Goal: Task Accomplishment & Management: Complete application form

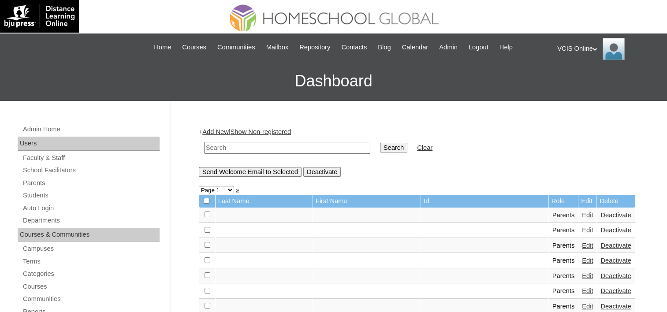
click at [219, 133] on link "Add New" at bounding box center [215, 131] width 26 height 7
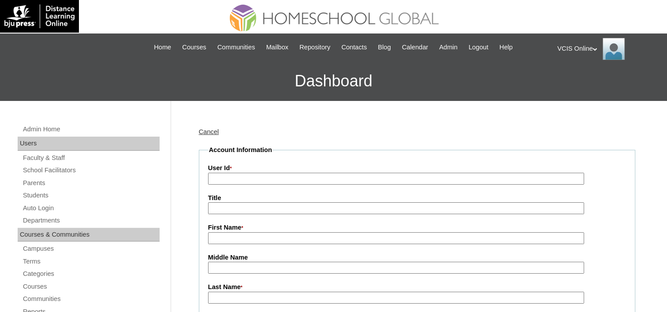
click at [240, 177] on input "User Id *" at bounding box center [396, 179] width 376 height 12
paste input "VCIS022-5A-PA2025"
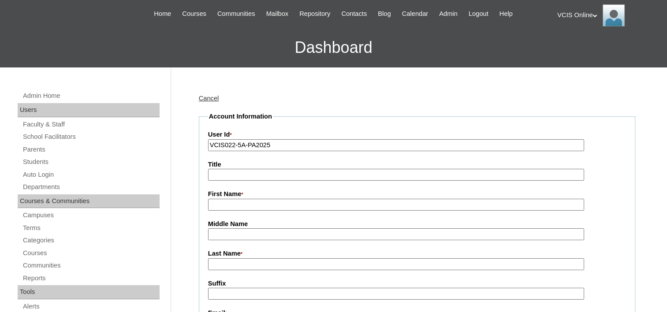
type input "VCIS022-5A-PA2025"
click at [239, 204] on input "First Name *" at bounding box center [396, 205] width 376 height 12
paste input "Ann Christi Dayao"
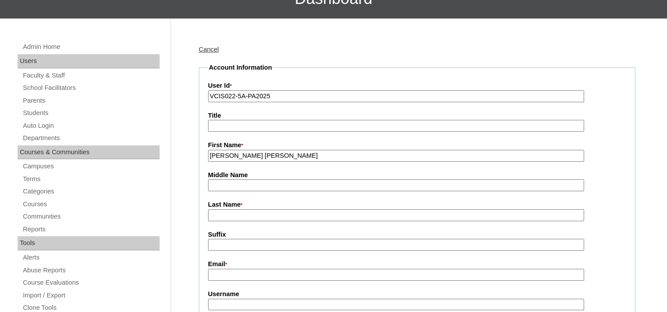
scroll to position [82, 0]
type input "Ann Christi"
click at [261, 210] on input "Last Name *" at bounding box center [396, 216] width 376 height 12
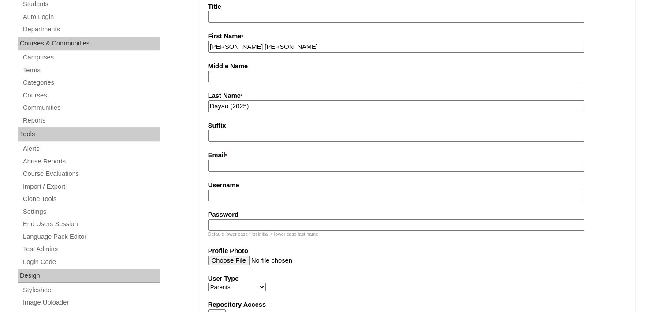
scroll to position [193, 0]
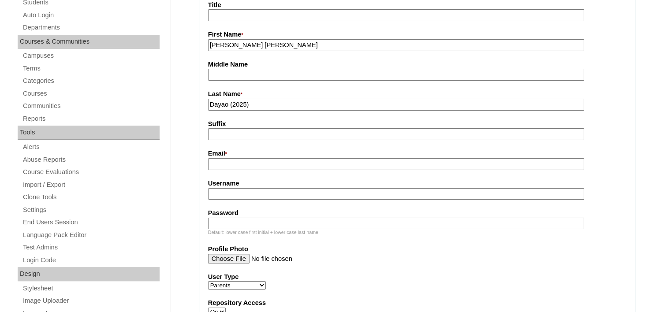
type input "Dayao (2025)"
click at [242, 163] on input "Email *" at bounding box center [396, 164] width 376 height 12
paste input "maczulueta28@gmail.com"
type input "maczulueta28@gmail.com"
click at [236, 192] on input "Username" at bounding box center [396, 194] width 376 height 12
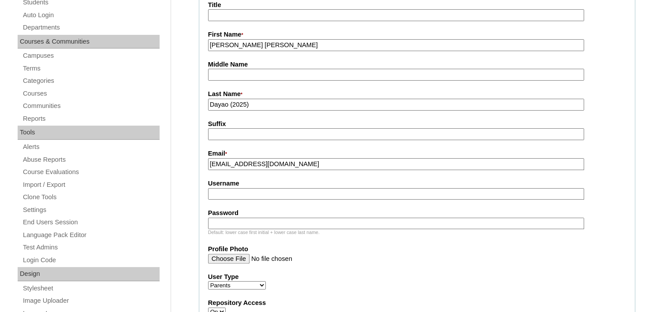
paste input "adayao2025"
type input "adayao2025"
click at [243, 218] on input "Password" at bounding box center [396, 224] width 376 height 12
paste input "EdDVFe"
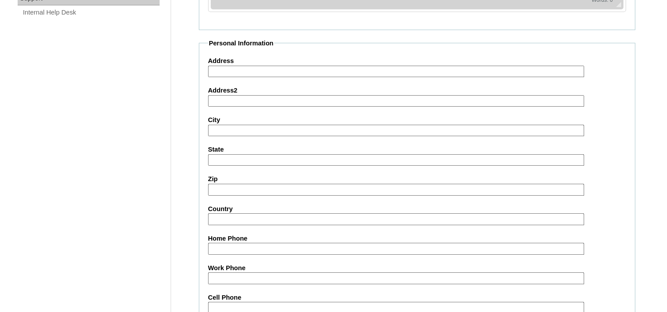
scroll to position [766, 0]
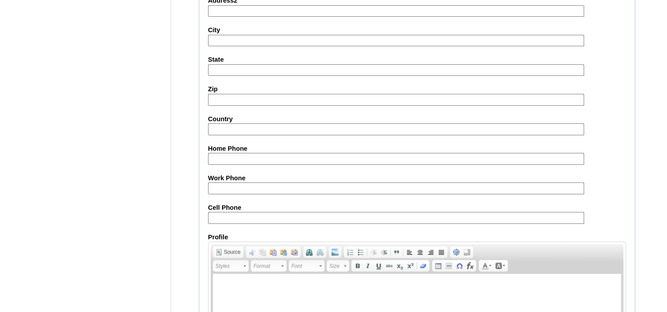
type input "EdDVFe"
click at [317, 213] on input "Cell Phone" at bounding box center [396, 218] width 376 height 12
paste input "tel:63-9060827986, tel:63-9063672259"
click at [219, 212] on input "tel:63-9060827986, tel:63-9063672259" at bounding box center [396, 218] width 376 height 12
click at [312, 212] on input "63-9060827986, tel:63-9063672259" at bounding box center [396, 218] width 376 height 12
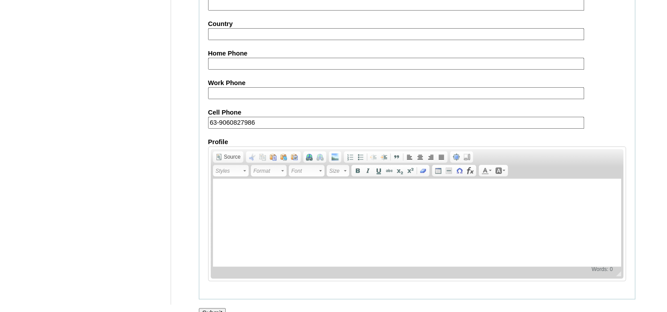
scroll to position [869, 0]
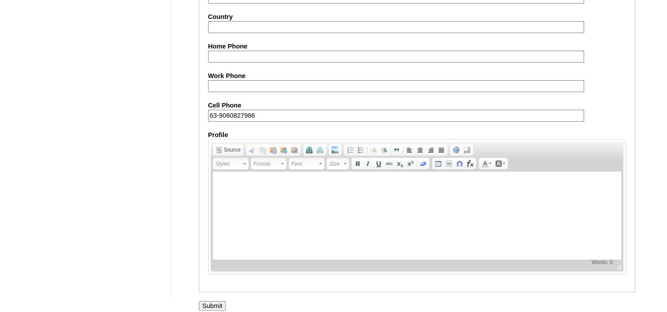
type input "63-9060827986"
click at [217, 301] on input "Submit" at bounding box center [212, 306] width 27 height 10
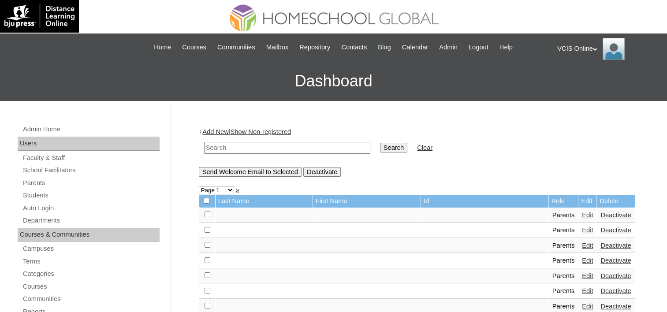
click at [274, 150] on input "text" at bounding box center [287, 148] width 166 height 12
paste input "VCIS022-5A-PA2025"
type input "VCIS022-5A-PA2025"
click at [380, 143] on input "Search" at bounding box center [393, 148] width 27 height 10
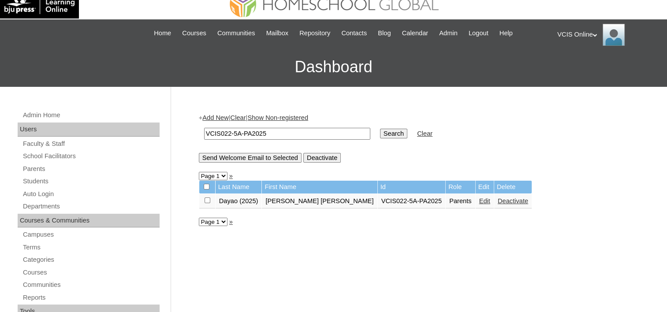
scroll to position [13, 0]
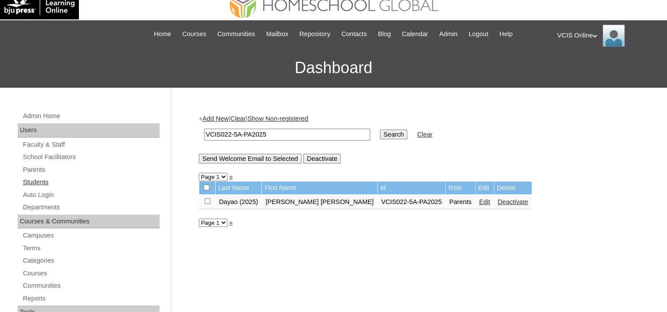
click at [41, 181] on link "Students" at bounding box center [91, 182] width 138 height 11
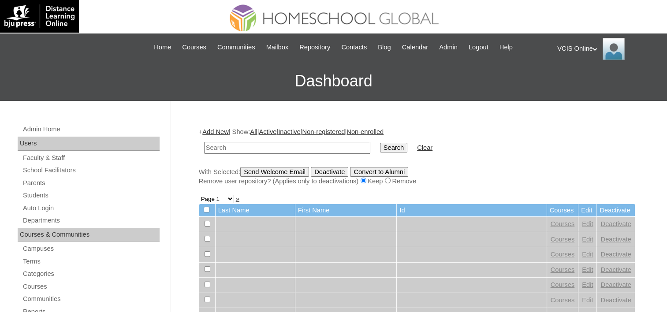
click at [214, 134] on link "Add New" at bounding box center [215, 131] width 26 height 7
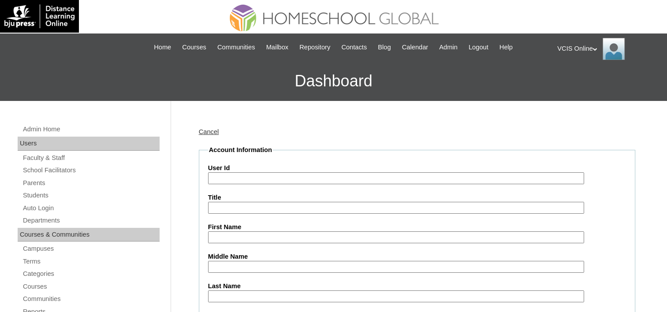
click at [231, 179] on input "User Id" at bounding box center [396, 178] width 376 height 12
paste input "VCIS022-5A-SA2025"
type input "VCIS022-5A-SA2025"
click at [234, 235] on input "First Name" at bounding box center [396, 238] width 376 height 12
paste input "Arkyn Joseph"
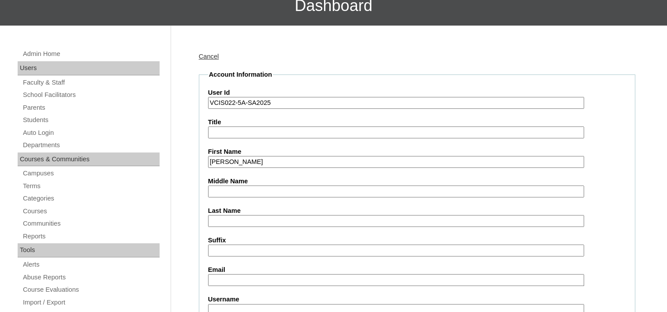
scroll to position [77, 0]
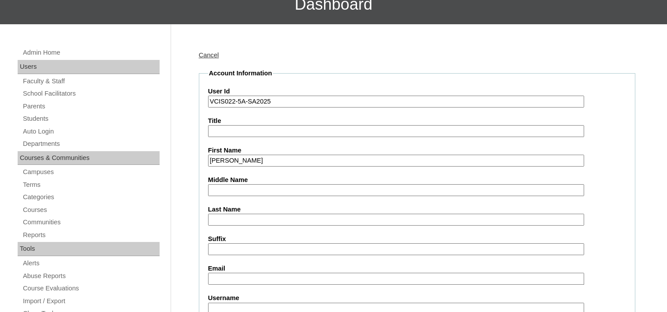
type input "Arkyn Joseph"
click at [255, 188] on input "Middle Name" at bounding box center [396, 190] width 376 height 12
paste input "Dayao"
type input "Dayao"
click at [246, 216] on input "Last Name" at bounding box center [396, 220] width 376 height 12
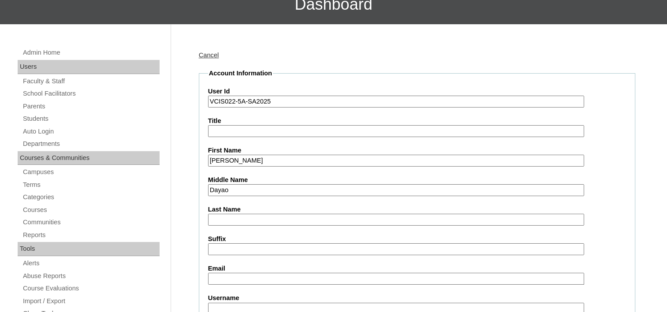
paste input "Zulueta"
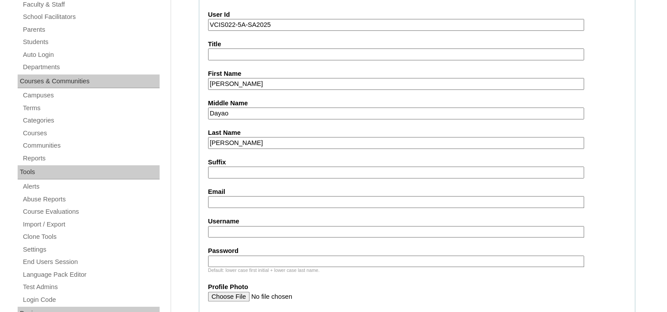
scroll to position [157, 0]
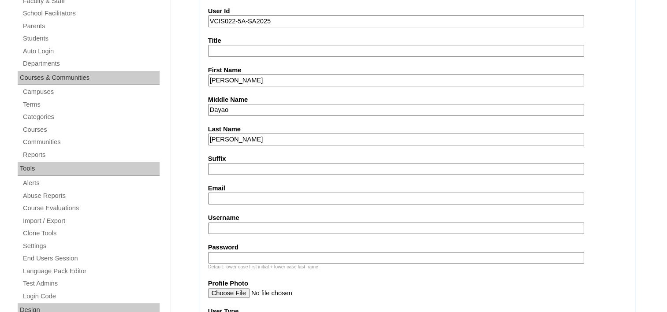
type input "Zulueta"
click at [240, 194] on input "Email" at bounding box center [396, 199] width 376 height 12
paste input "ajzulueta.student@vcis.edu.ph"
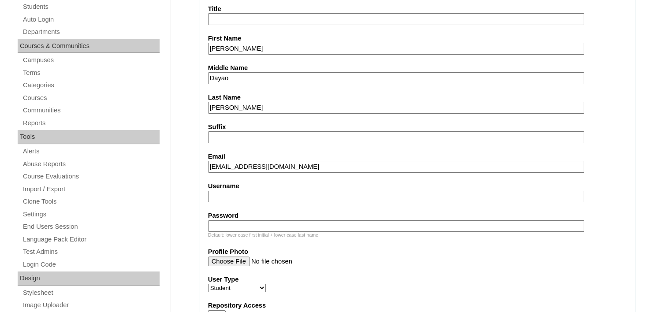
scroll to position [197, 0]
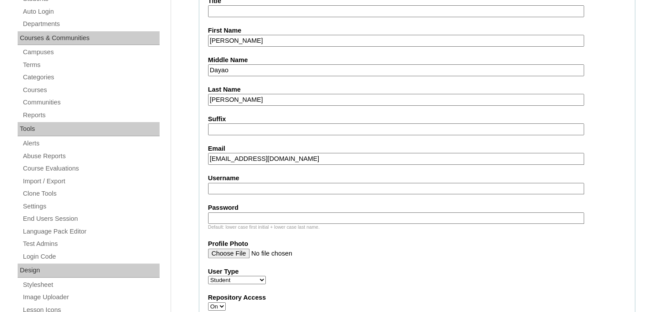
type input "ajzulueta.student@vcis.edu.ph"
click at [250, 183] on input "Username" at bounding box center [396, 189] width 376 height 12
paste input "arkyn.zulueta2025"
type input "arkyn.zulueta2025"
click at [503, 252] on input "Profile Photo" at bounding box center [396, 254] width 376 height 10
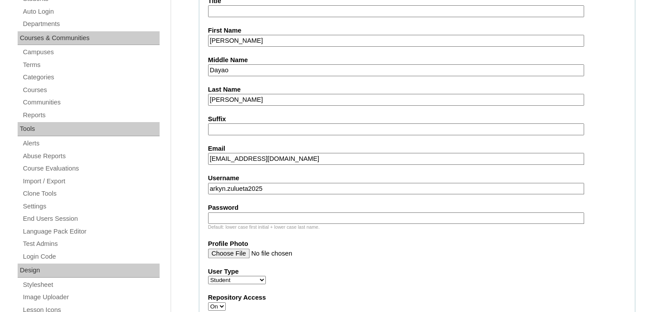
click at [272, 217] on input "Password" at bounding box center [396, 219] width 376 height 12
paste input "fzUWTR"
type input "fzUWTR"
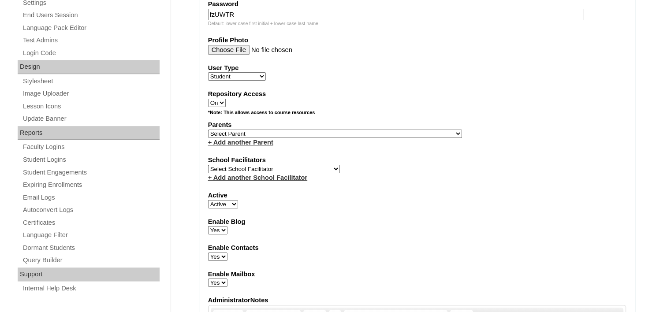
scroll to position [400, 0]
click at [357, 131] on select "Select Parent , , , , , , , , , , , , , , , , , , , , , , , , , , , , , , , , ,…" at bounding box center [335, 134] width 254 height 8
select select "43256"
click at [208, 130] on select "Select Parent , , , , , , , , , , , , , , , , , , , , , , , , , , , , , , , , ,…" at bounding box center [335, 134] width 254 height 8
click at [304, 165] on select "Select School Facilitator Norman Añain Ruffa Abadijas Mary Abella Gloryfe Abion…" at bounding box center [274, 169] width 132 height 8
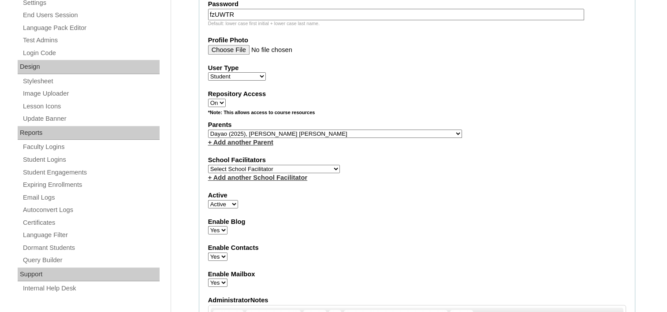
select select "42229"
click at [208, 165] on select "Select School Facilitator Norman Añain Ruffa Abadijas Mary Abella Gloryfe Abion…" at bounding box center [274, 169] width 132 height 8
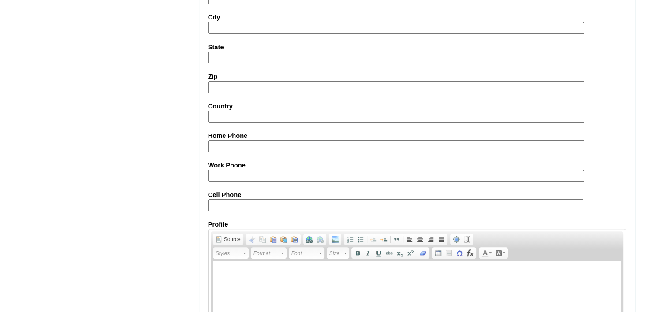
scroll to position [931, 0]
click at [288, 199] on input "Cell Phone" at bounding box center [396, 205] width 376 height 12
paste input "tel:63-9060827986, tel:63-9063672259"
click at [219, 199] on input "tel:63-9060827986, tel:63-9063672259" at bounding box center [396, 205] width 376 height 12
click at [266, 199] on input "63-9060827986, tel:63-9063672259" at bounding box center [396, 205] width 376 height 12
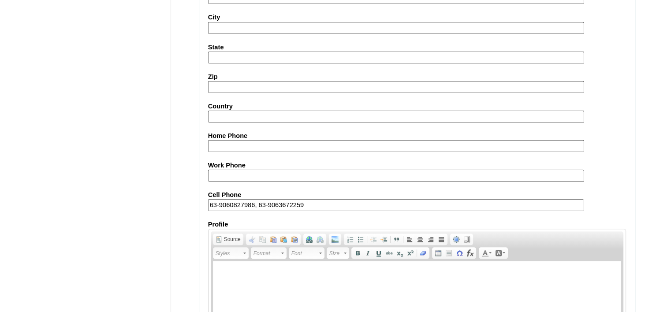
type input "63-9060827986, 63-9063672259"
click at [262, 207] on fieldset "Personal Information Address Address2 City State Zip Country Home Phone Work Ph…" at bounding box center [417, 159] width 437 height 446
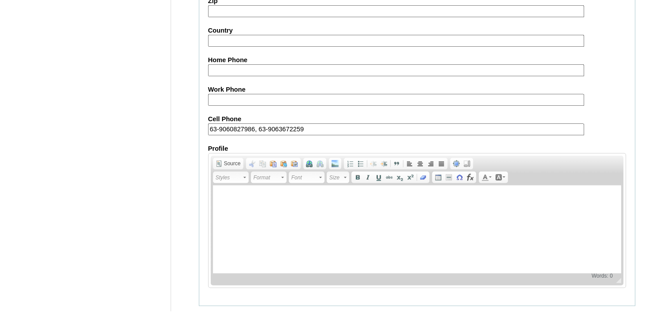
scroll to position [1020, 0]
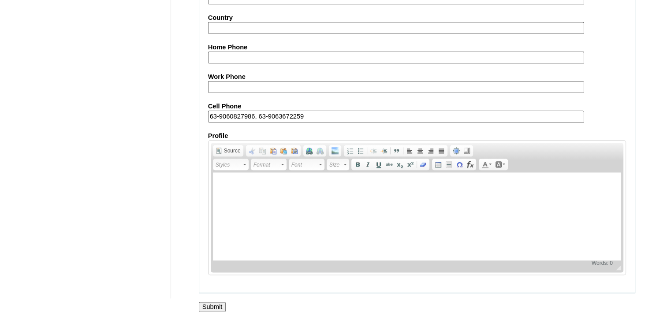
click at [215, 302] on input "Submit" at bounding box center [212, 307] width 27 height 10
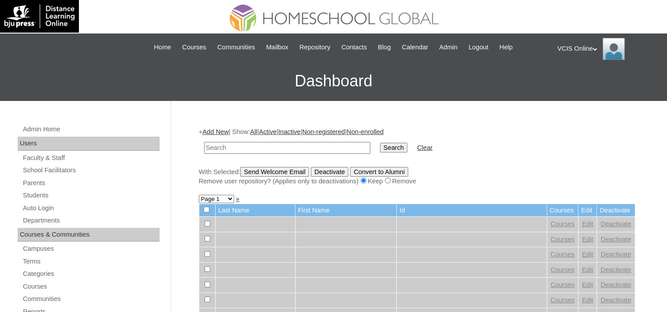
scroll to position [32, 0]
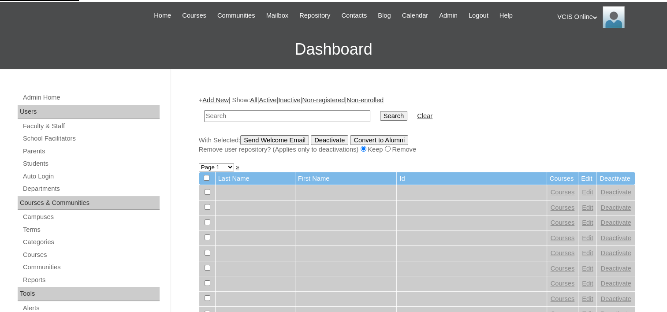
click at [229, 117] on input "text" at bounding box center [287, 116] width 166 height 12
drag, startPoint x: 264, startPoint y: 113, endPoint x: 117, endPoint y: 145, distance: 149.8
type input "VCIS022-5A-SA2025"
click at [380, 111] on input "Search" at bounding box center [393, 116] width 27 height 10
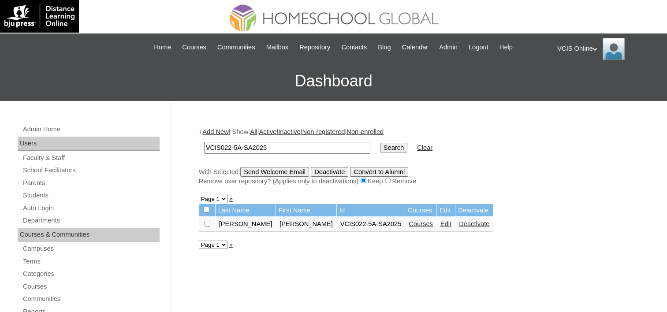
click at [409, 221] on link "Courses" at bounding box center [421, 223] width 24 height 7
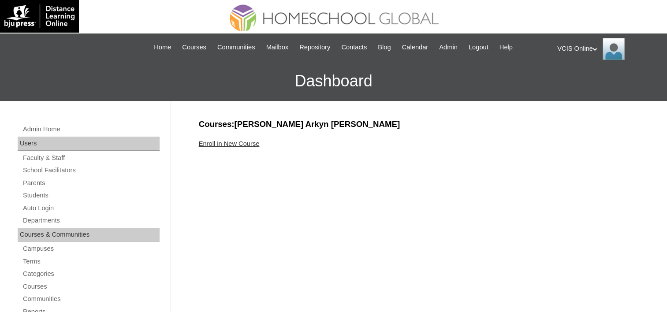
click at [234, 143] on link "Enroll in New Course" at bounding box center [229, 143] width 61 height 7
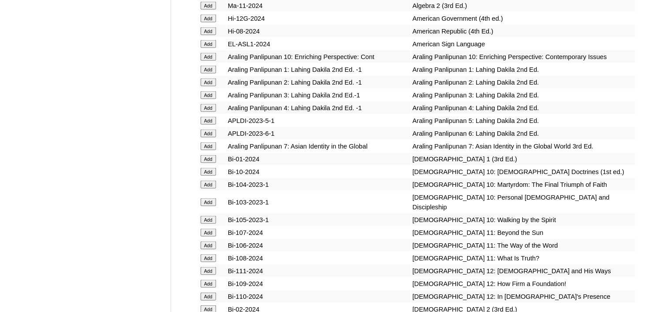
scroll to position [1791, 0]
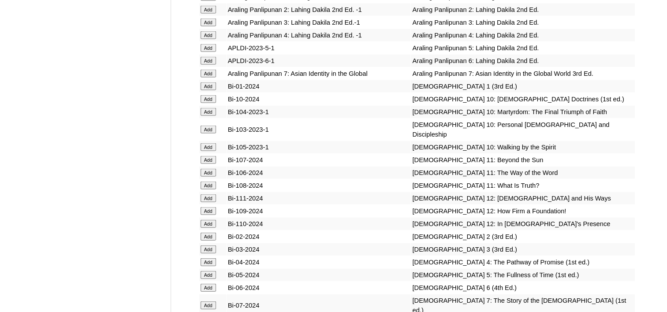
scroll to position [1866, 0]
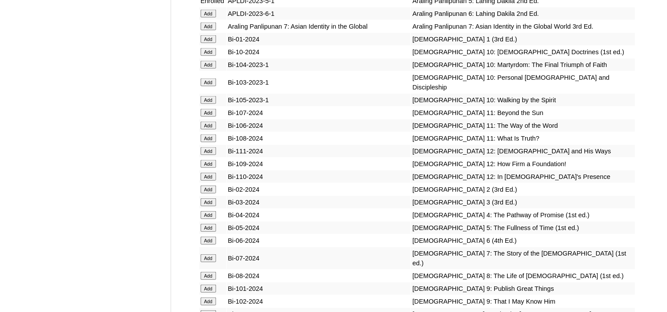
scroll to position [1912, 0]
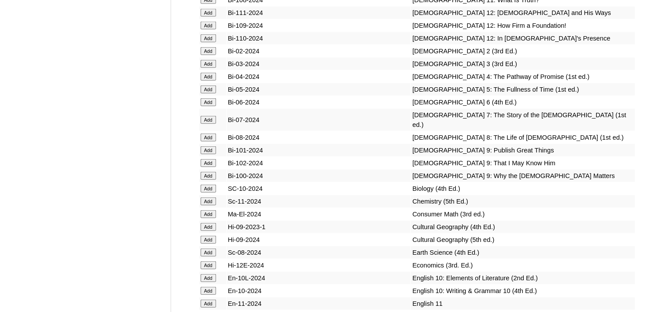
scroll to position [2050, 0]
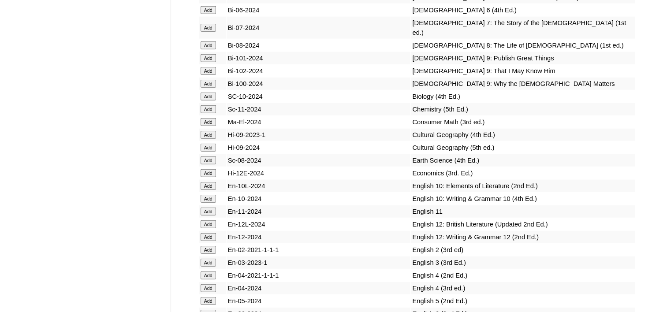
scroll to position [2141, 0]
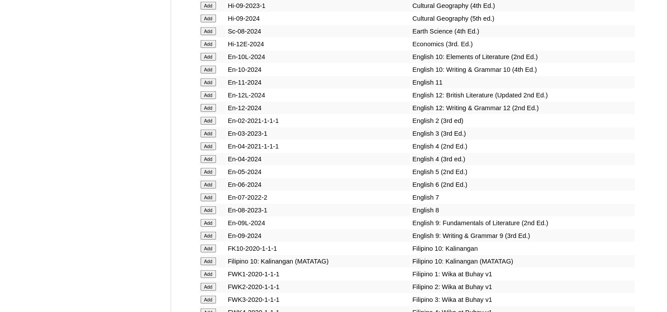
scroll to position [2293, 0]
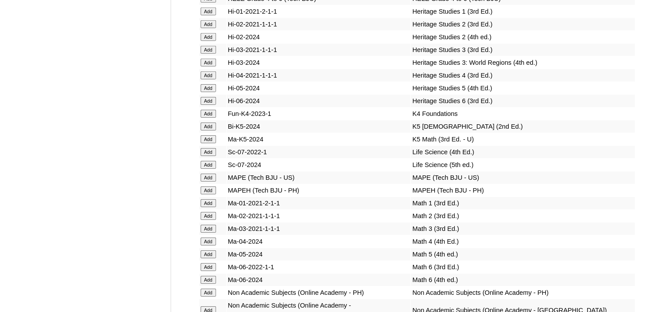
scroll to position [2842, 0]
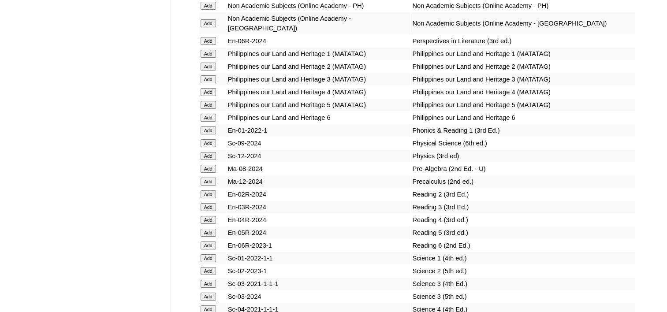
scroll to position [3128, 0]
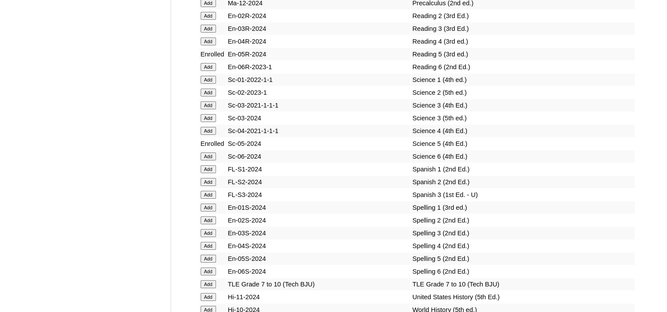
scroll to position [3307, 0]
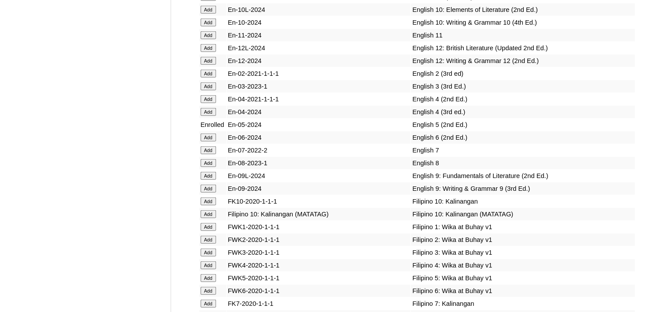
scroll to position [2323, 0]
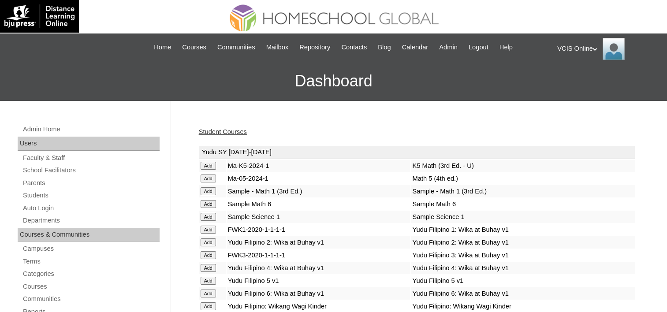
click at [239, 133] on link "Student Courses" at bounding box center [223, 131] width 48 height 7
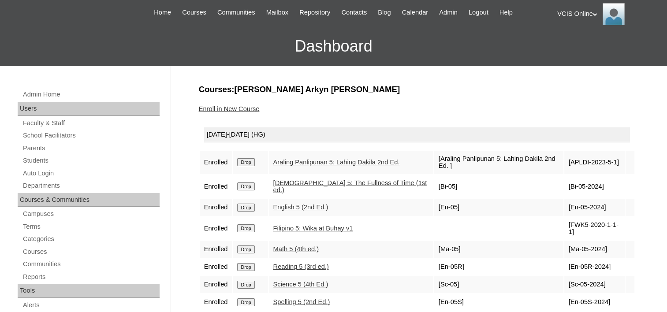
scroll to position [34, 0]
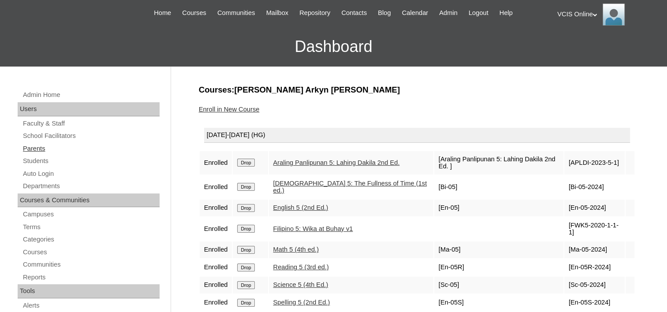
click at [28, 149] on link "Parents" at bounding box center [91, 148] width 138 height 11
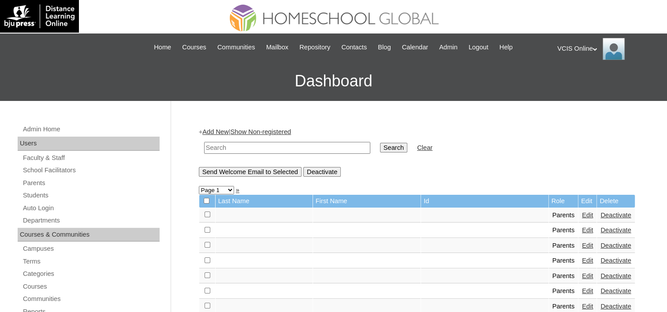
click at [250, 143] on input "text" at bounding box center [287, 148] width 166 height 12
paste input "VCIS002-5A-PA2025"
type input "VCIS002-5A-PA2025"
click at [380, 143] on input "Search" at bounding box center [393, 148] width 27 height 10
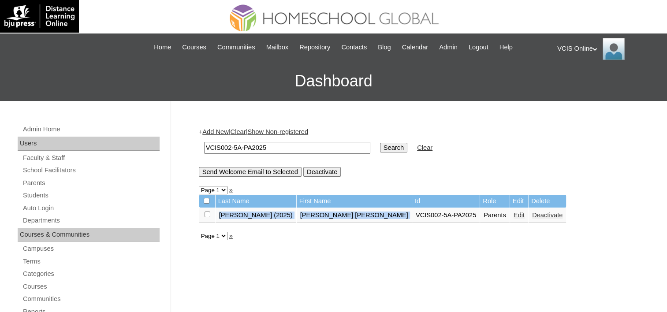
drag, startPoint x: 216, startPoint y: 214, endPoint x: 310, endPoint y: 213, distance: 94.4
click at [310, 213] on tr "Jose (2025) Michelle Valerie VCIS002-5A-PA2025 Parents Edit Deactivate" at bounding box center [382, 215] width 367 height 15
copy tr "Jose (2025) Michelle Valerie"
drag, startPoint x: 282, startPoint y: 147, endPoint x: 129, endPoint y: 139, distance: 153.2
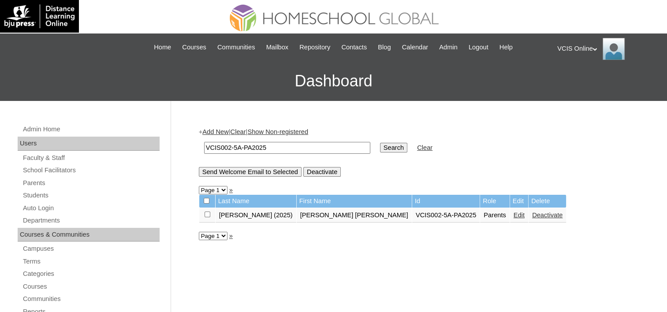
paste input "22-5A-S"
click at [245, 146] on input "VCIS022-5A-SA2025" at bounding box center [287, 148] width 166 height 12
type input "VCIS022-5A-PA2025"
click at [380, 143] on input "Search" at bounding box center [393, 148] width 27 height 10
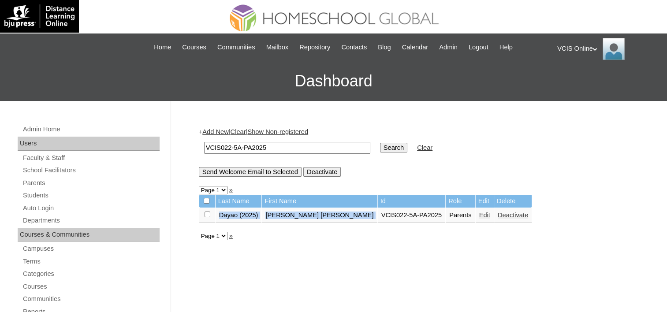
drag, startPoint x: 219, startPoint y: 213, endPoint x: 302, endPoint y: 217, distance: 83.0
click at [302, 217] on tr "Dayao (2025) [PERSON_NAME] [PERSON_NAME] VCIS022-5A-PA2025 Parents Edit Deactiv…" at bounding box center [365, 215] width 332 height 15
copy tr "Dayao (2025) [PERSON_NAME] [PERSON_NAME]"
